Goal: Book appointment/travel/reservation

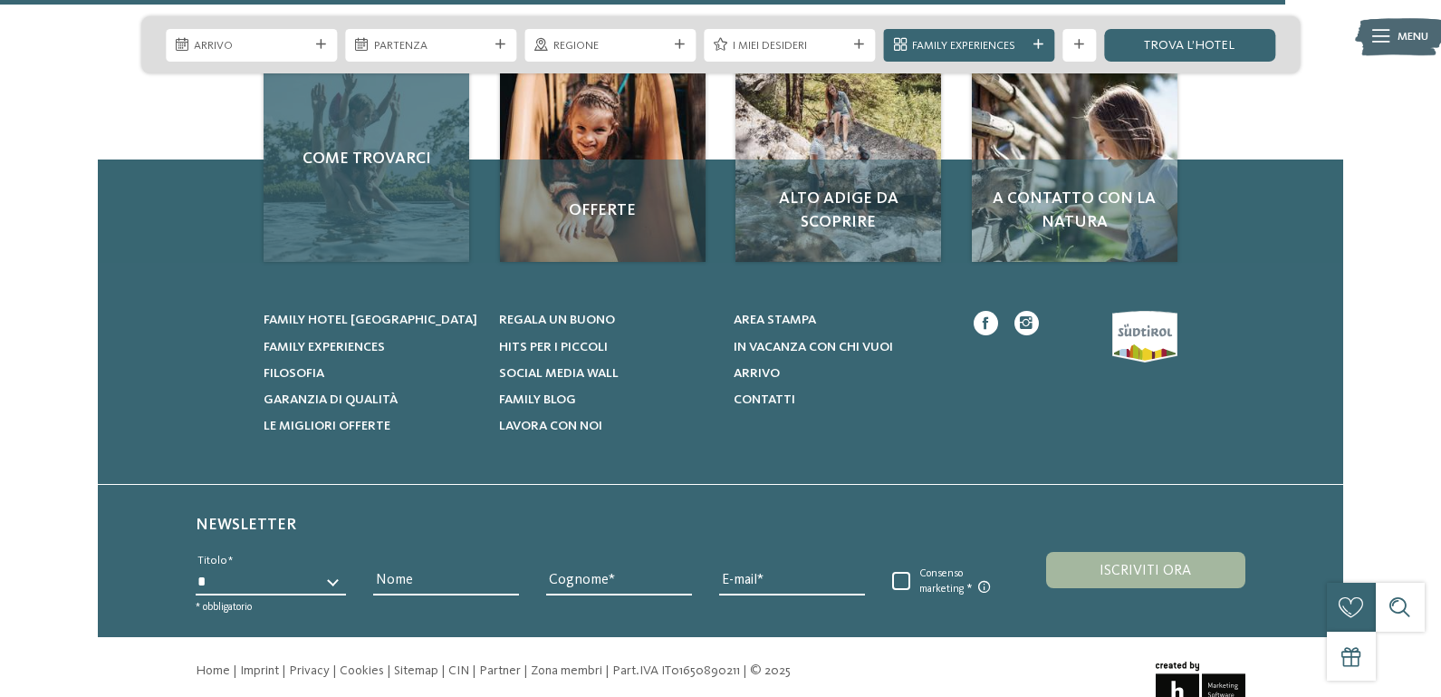
scroll to position [4439, 0]
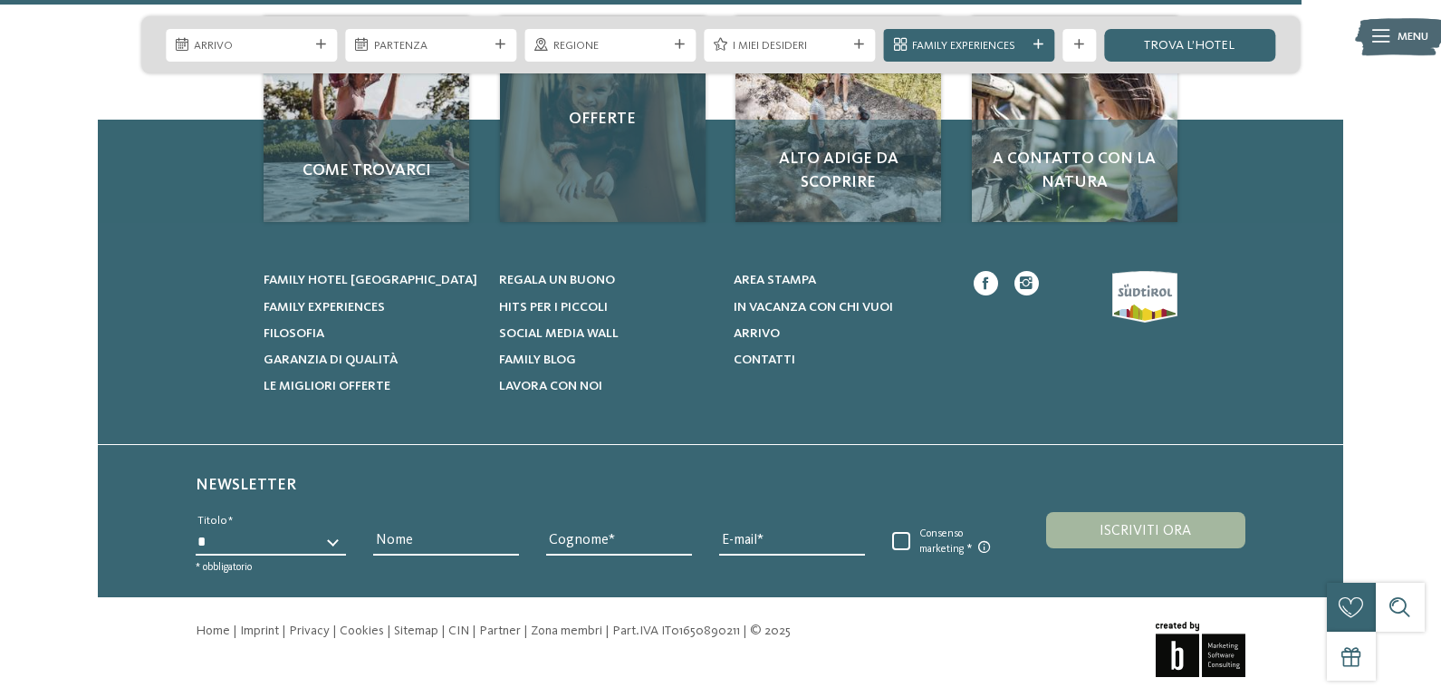
click at [587, 222] on div "Offerte" at bounding box center [603, 119] width 206 height 206
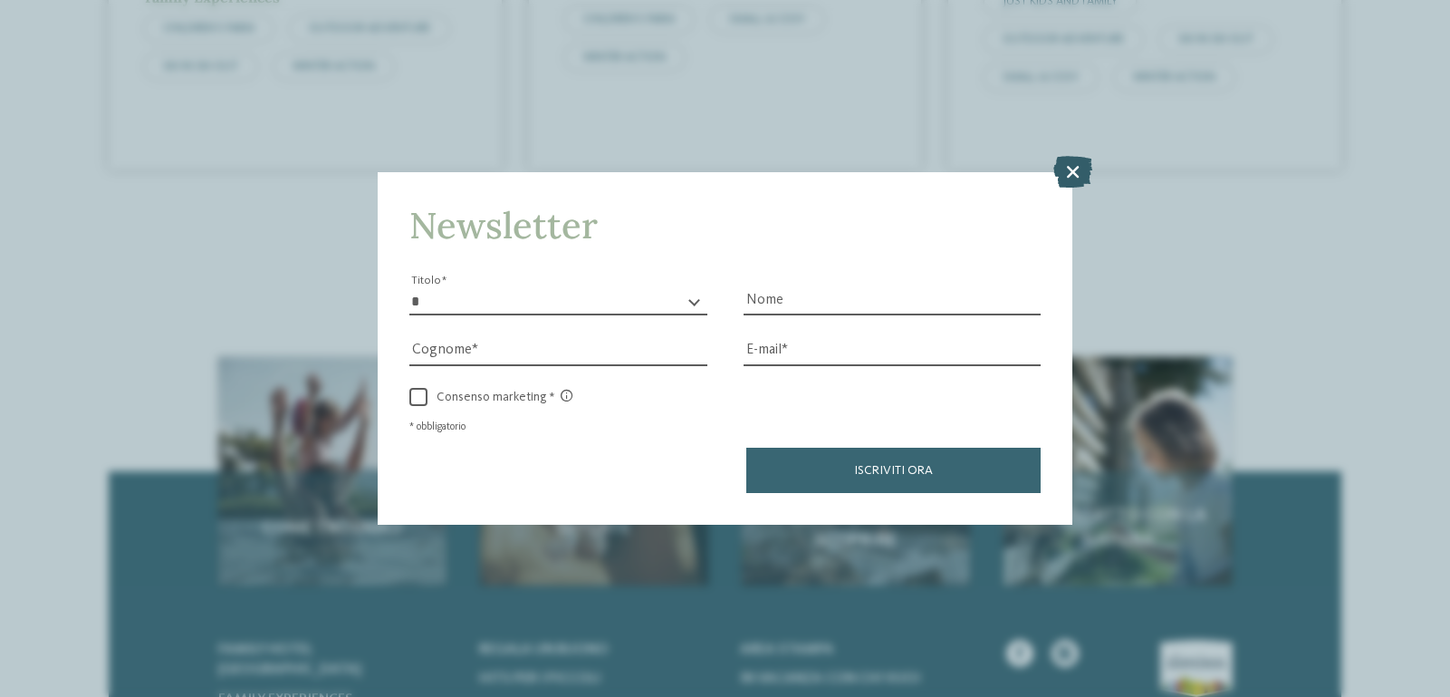
click at [1073, 167] on icon at bounding box center [1073, 172] width 39 height 32
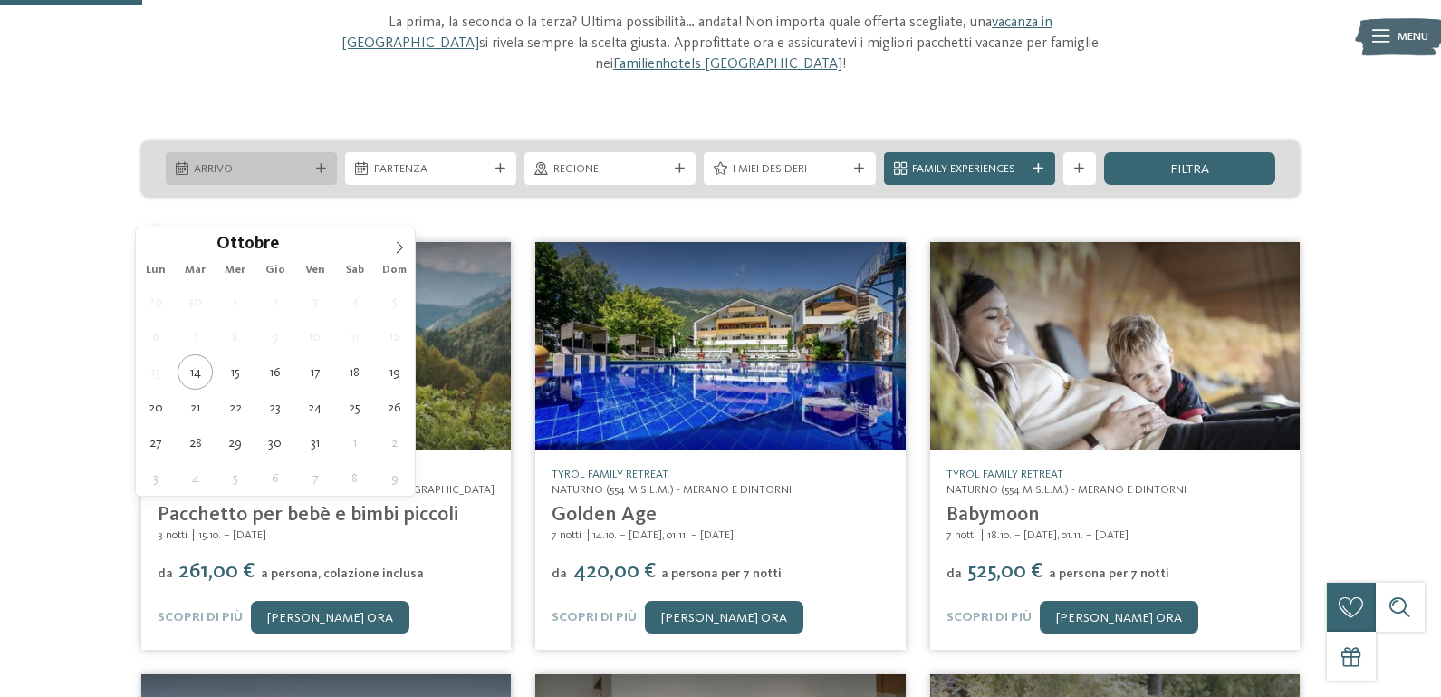
click at [226, 178] on span "Arrivo" at bounding box center [251, 169] width 114 height 16
click at [399, 246] on icon at bounding box center [399, 247] width 13 height 13
click at [399, 245] on icon at bounding box center [399, 247] width 13 height 13
type div "07.12.2025"
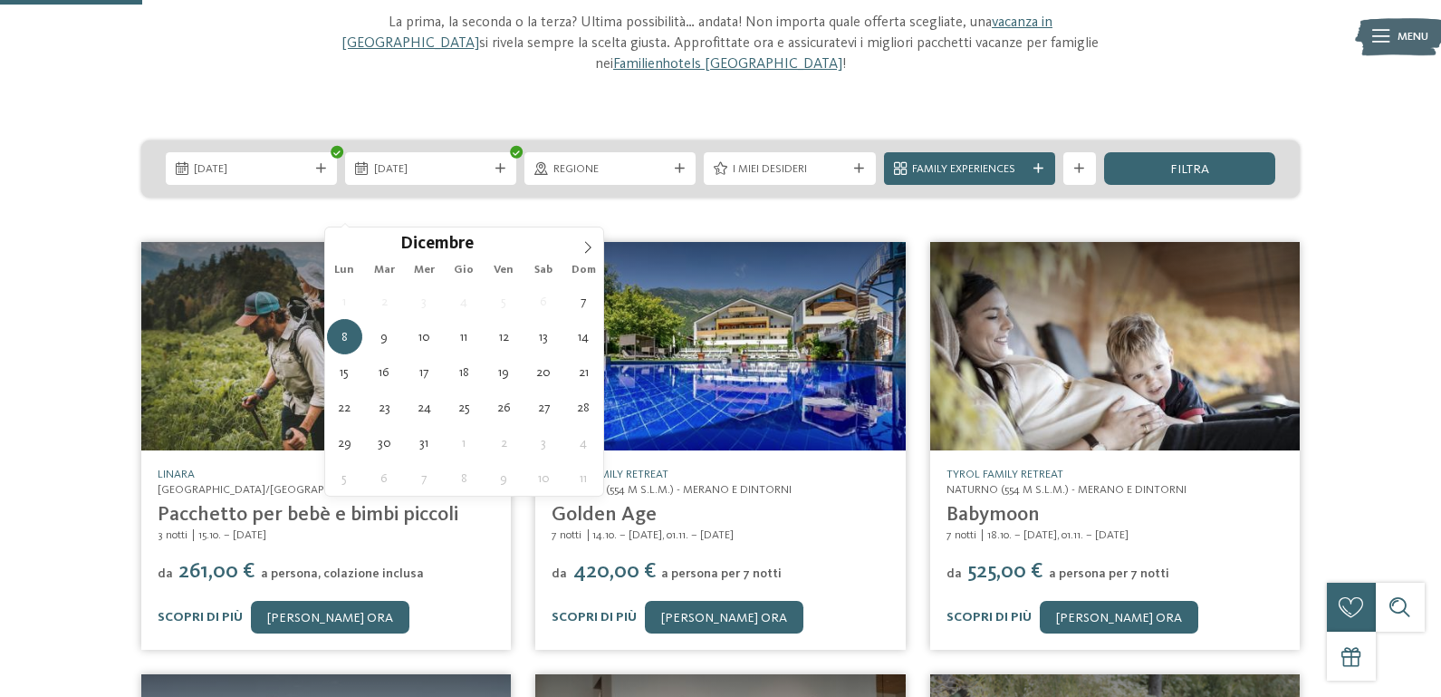
type div "09.12.2025"
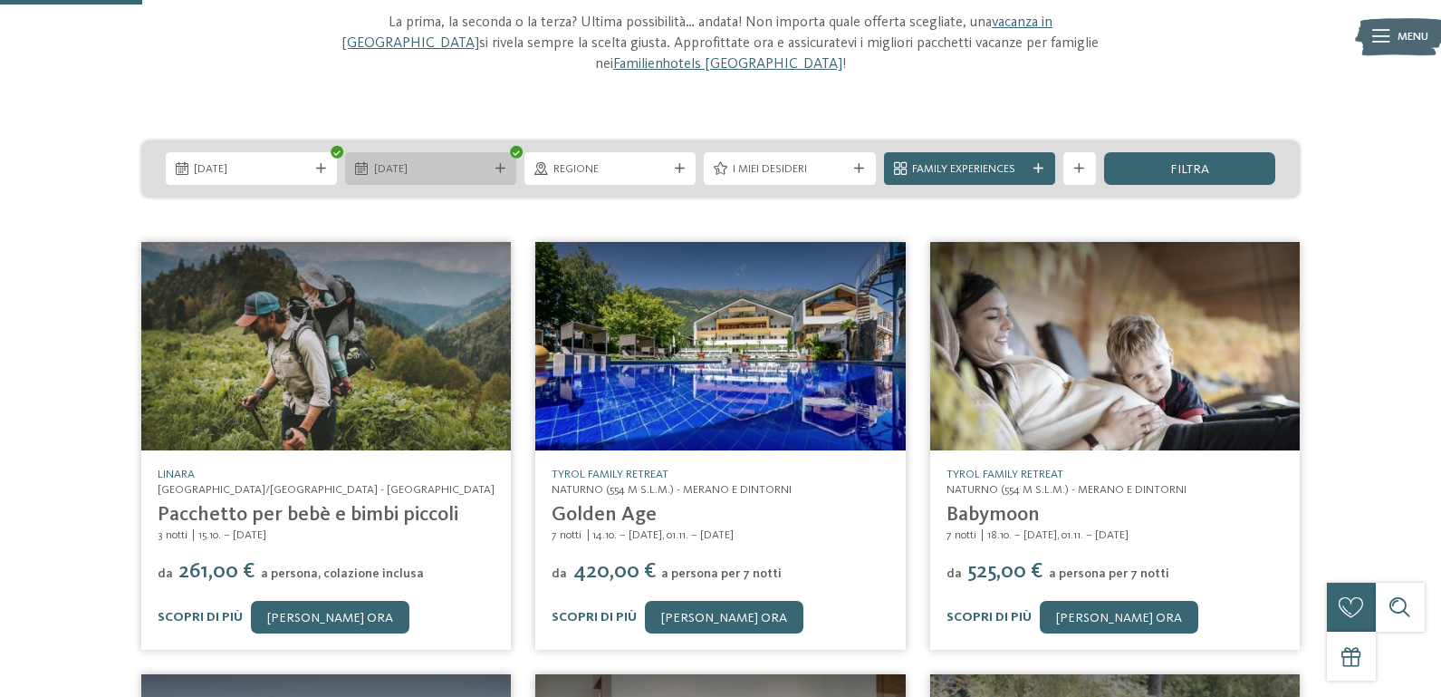
click at [430, 178] on span "09.12.2025" at bounding box center [431, 169] width 114 height 16
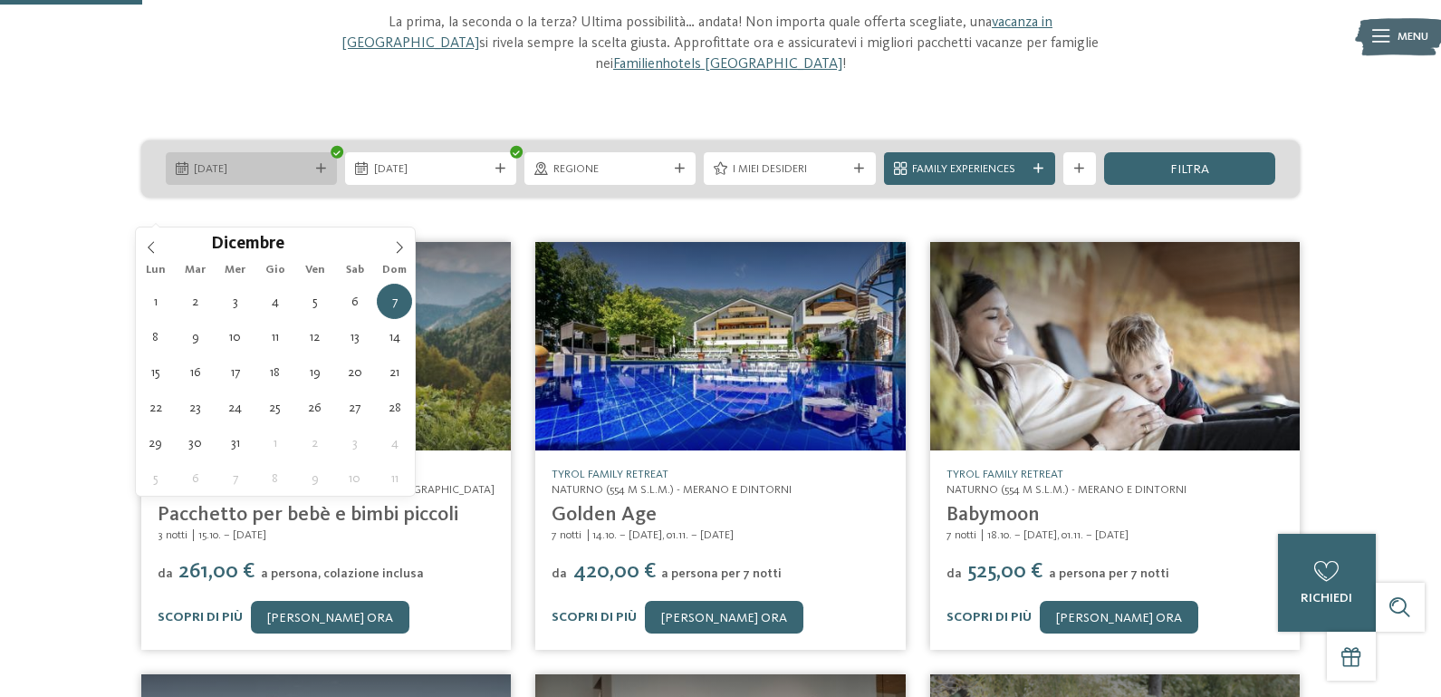
click at [316, 174] on icon at bounding box center [321, 169] width 10 height 10
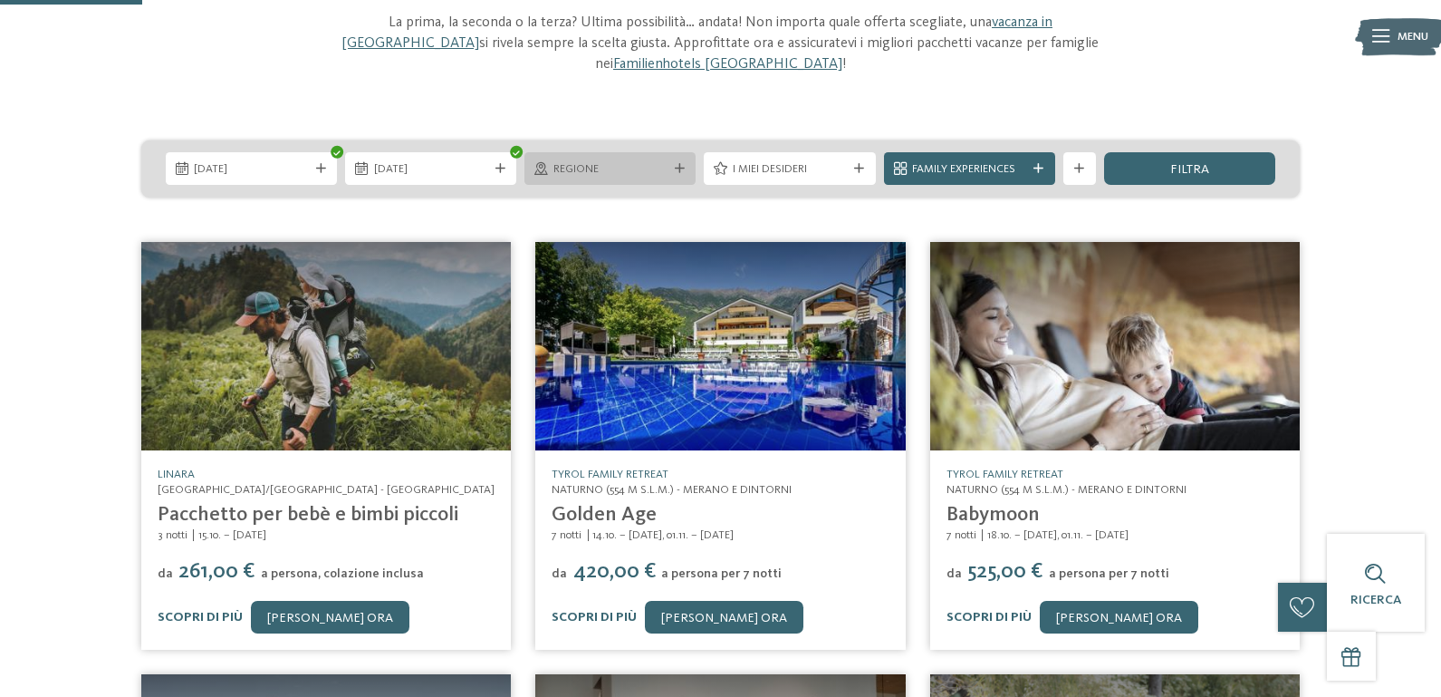
click at [663, 177] on div "Regione" at bounding box center [610, 167] width 122 height 17
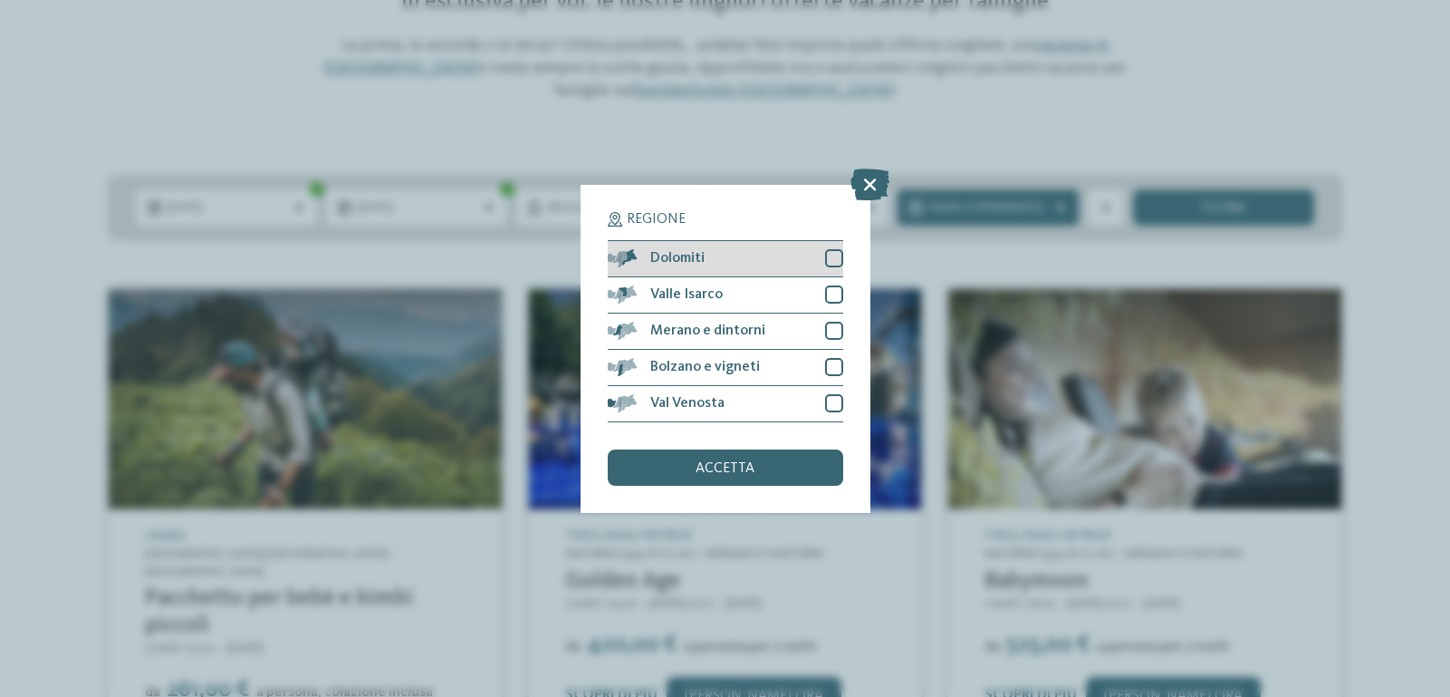
click at [680, 260] on span "Dolomiti" at bounding box center [677, 258] width 54 height 14
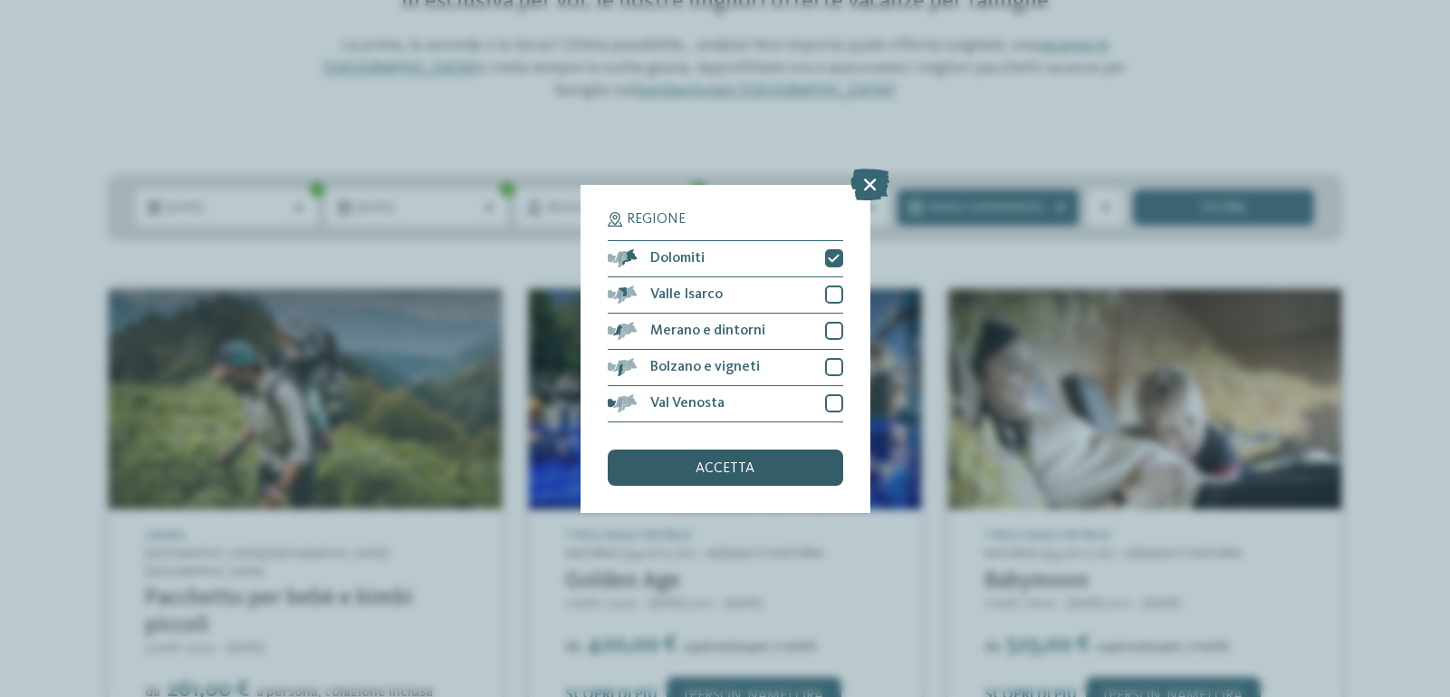
click at [732, 467] on span "accetta" at bounding box center [725, 468] width 59 height 14
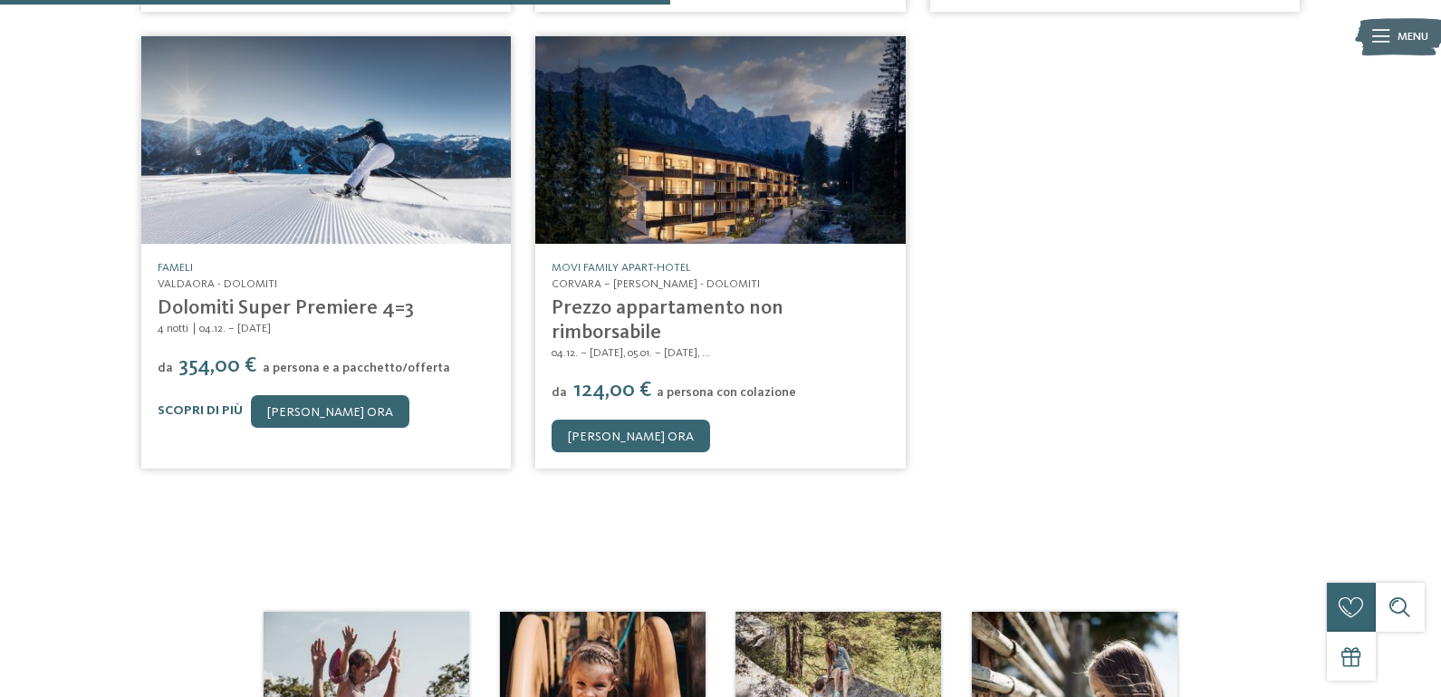
scroll to position [920, 0]
click at [699, 244] on img at bounding box center [720, 139] width 370 height 208
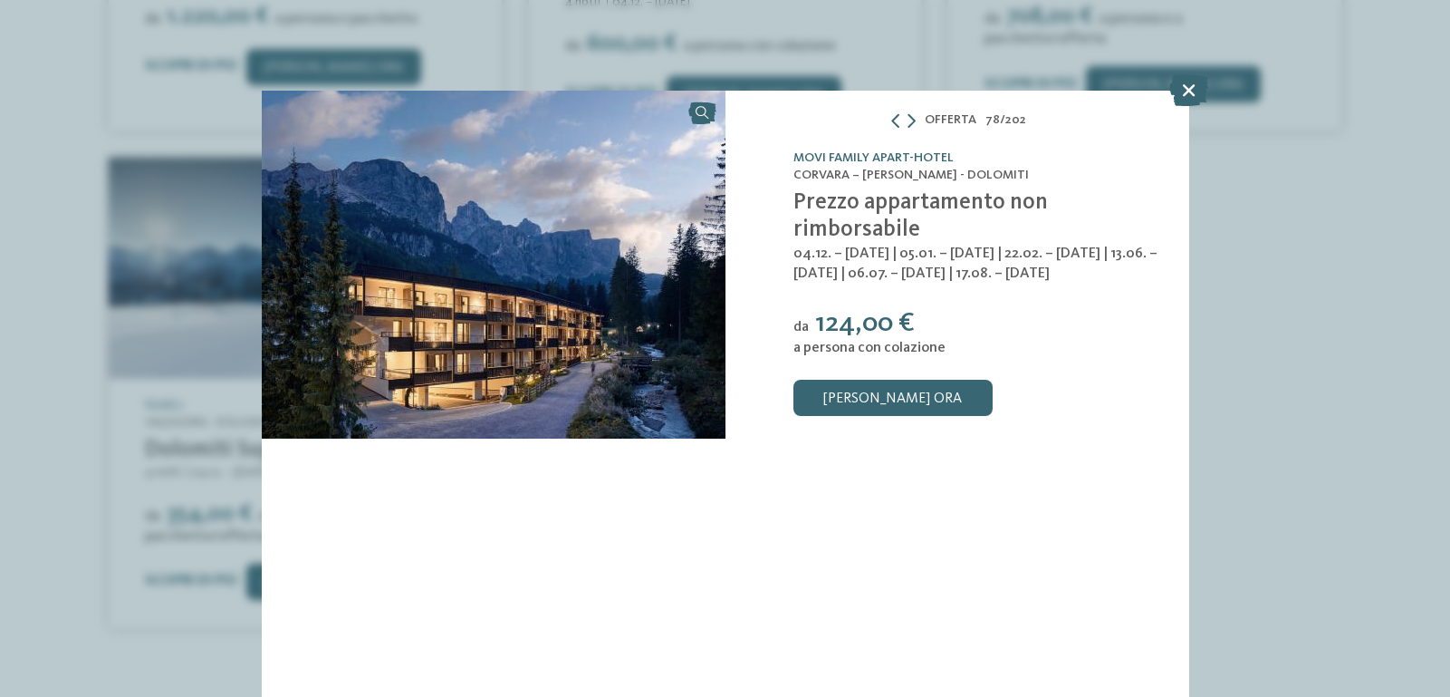
click at [562, 350] on img at bounding box center [494, 265] width 464 height 348
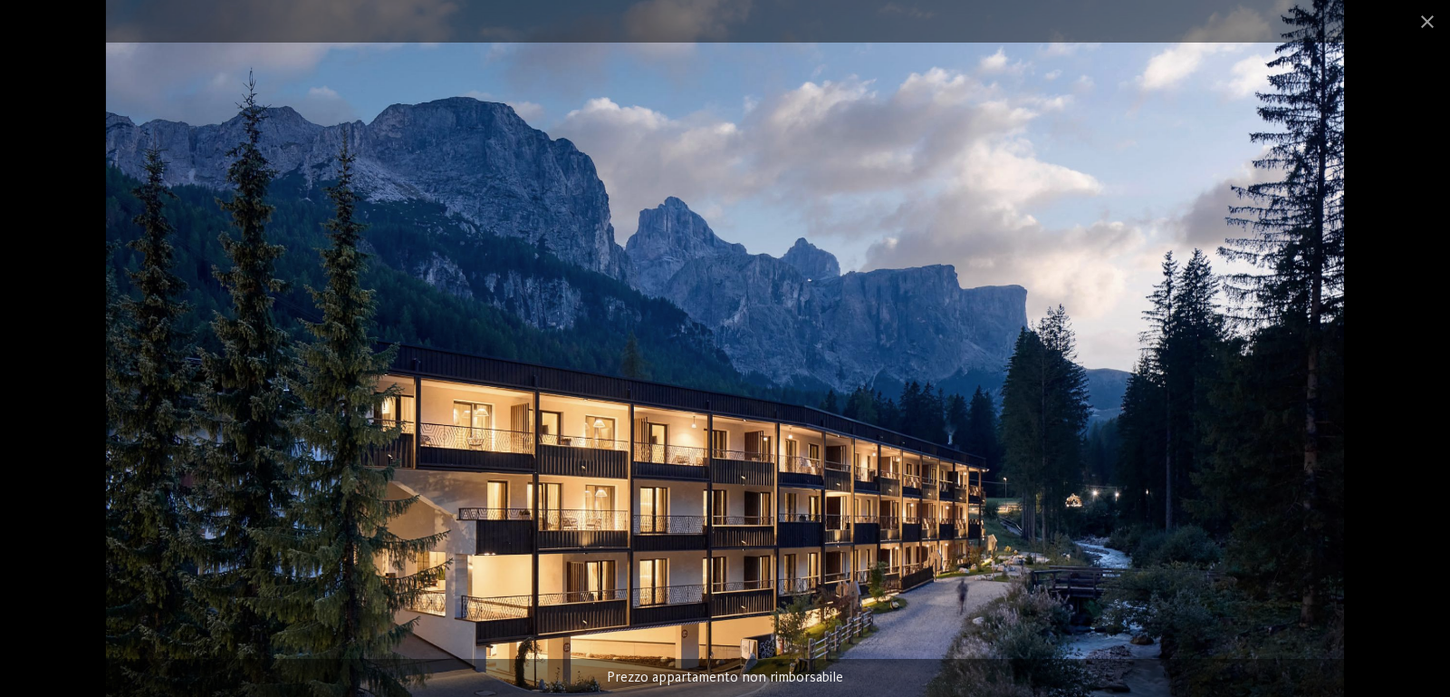
click at [1375, 496] on div at bounding box center [725, 348] width 1450 height 697
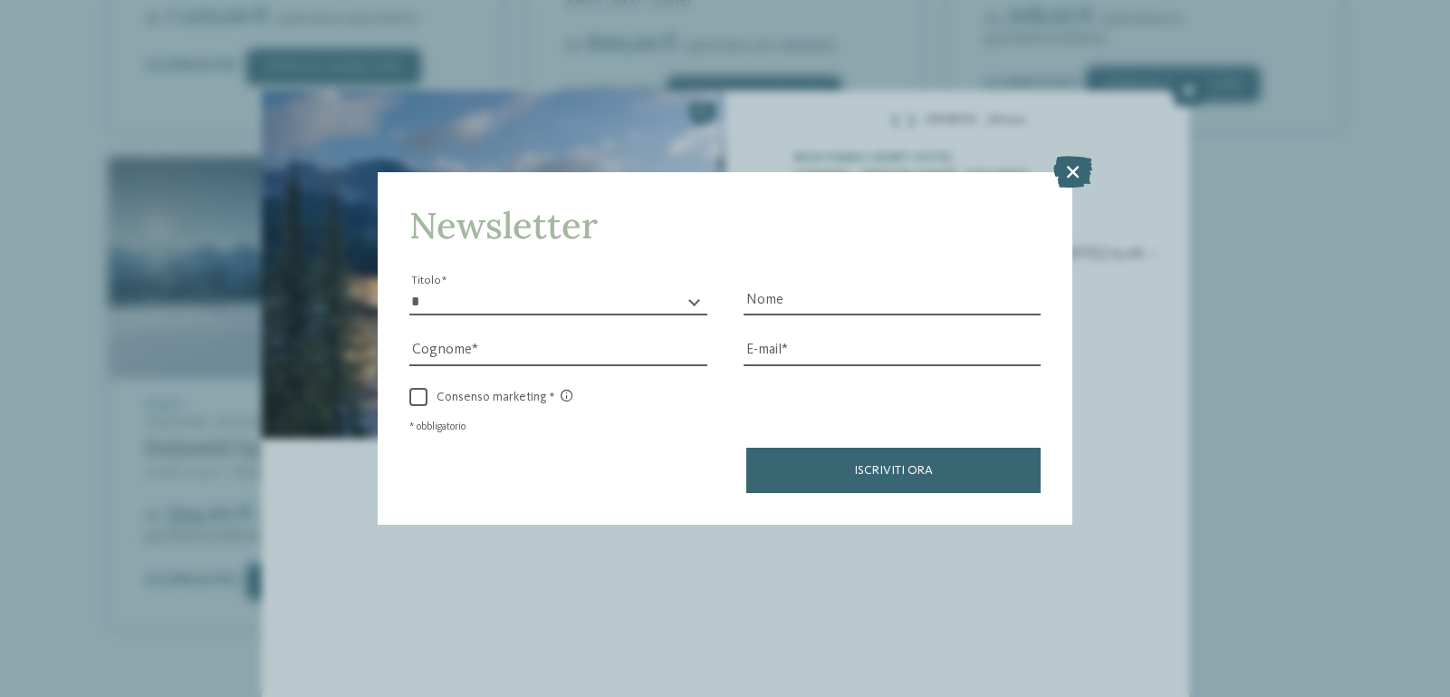
drag, startPoint x: 1375, startPoint y: 496, endPoint x: 802, endPoint y: 545, distance: 575.6
click at [812, 548] on div "Newsletter * ****** ******* ******** ****** Titolo Nome Cognome Fax" at bounding box center [725, 348] width 1450 height 697
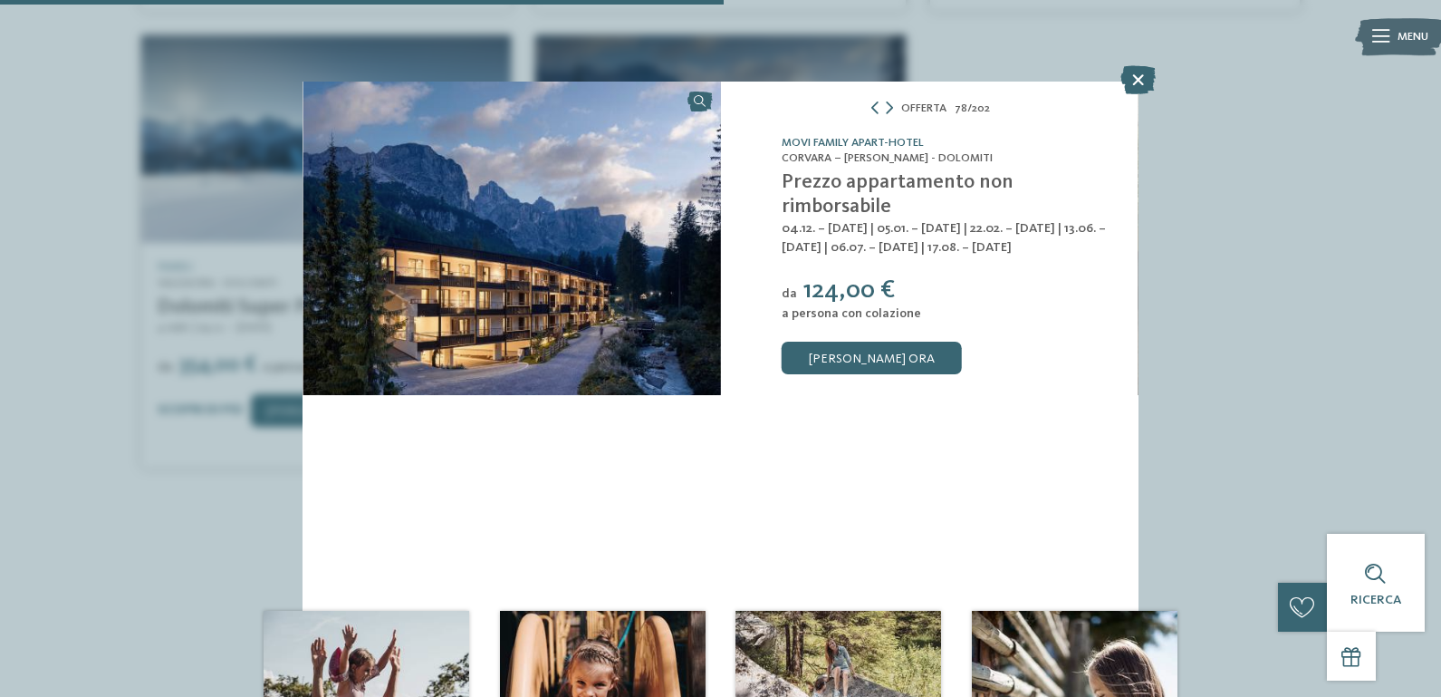
drag, startPoint x: 1382, startPoint y: 270, endPoint x: 1193, endPoint y: 86, distance: 263.3
click at [1320, 182] on div "Offerta 78 / 202 slide 78 of 202" at bounding box center [720, 348] width 1441 height 697
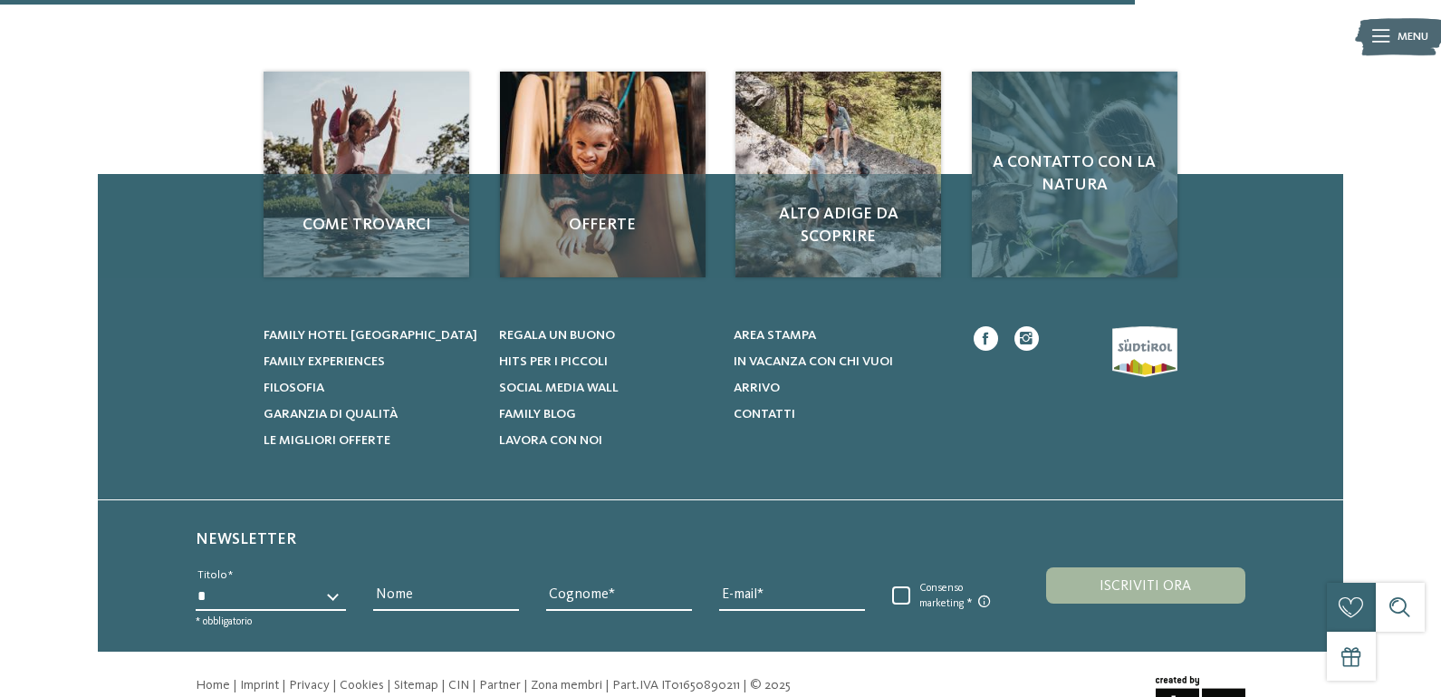
scroll to position [1463, 0]
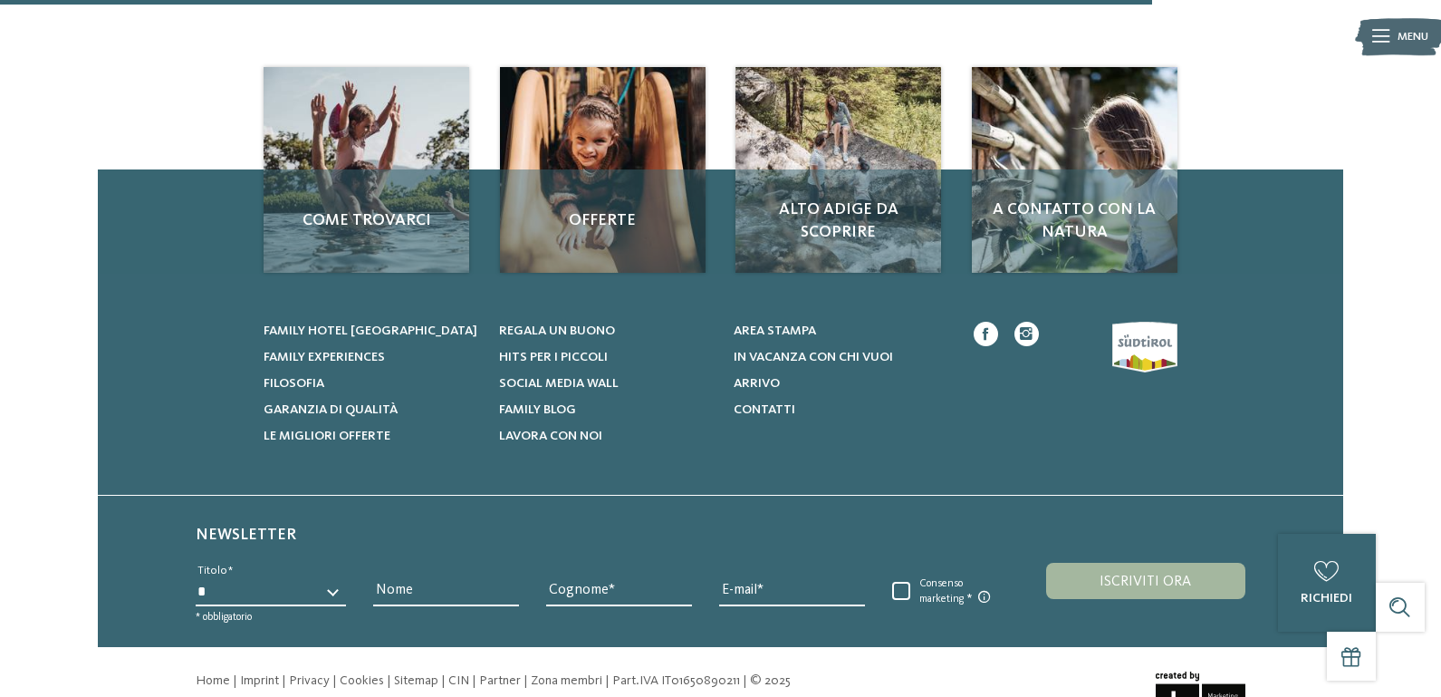
drag, startPoint x: 50, startPoint y: 149, endPoint x: 28, endPoint y: 92, distance: 61.1
